Goal: Transaction & Acquisition: Subscribe to service/newsletter

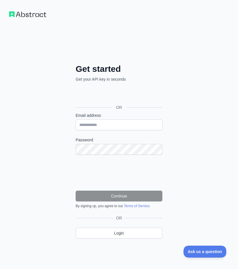
click at [48, 72] on div "Get started Get your API key in seconds OR Email address Password Continue By s…" at bounding box center [119, 135] width 238 height 271
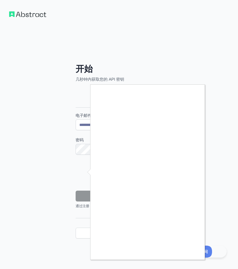
click at [35, 153] on div at bounding box center [119, 134] width 238 height 269
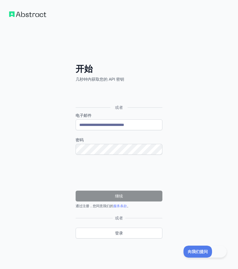
click at [119, 47] on div "**********" at bounding box center [119, 135] width 238 height 271
